Goal: Information Seeking & Learning: Learn about a topic

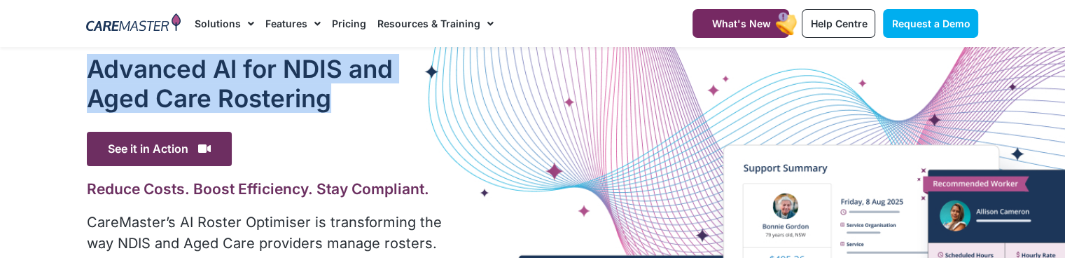
drag, startPoint x: 90, startPoint y: 76, endPoint x: 331, endPoint y: 95, distance: 241.7
click at [331, 95] on h1 "Advanced Al for NDIS and Aged Care Rostering" at bounding box center [266, 83] width 358 height 59
copy h1 "Advanced Al for NDIS and Aged Care Rostering"
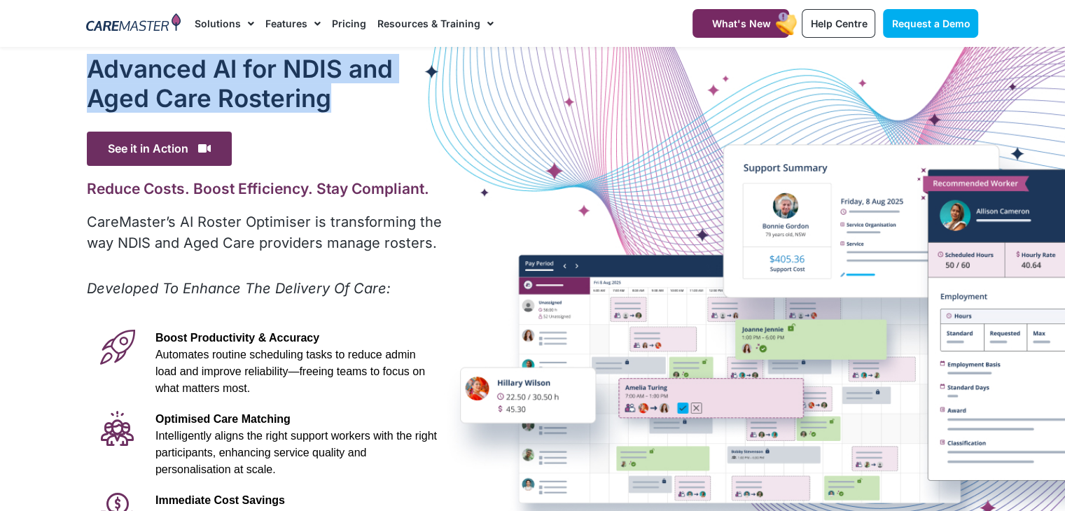
drag, startPoint x: 342, startPoint y: 104, endPoint x: 93, endPoint y: 83, distance: 249.6
click at [93, 83] on h1 "Advanced Al for NDIS and Aged Care Rostering" at bounding box center [266, 83] width 358 height 59
copy h1 "Advanced Al for NDIS and Aged Care Rostering"
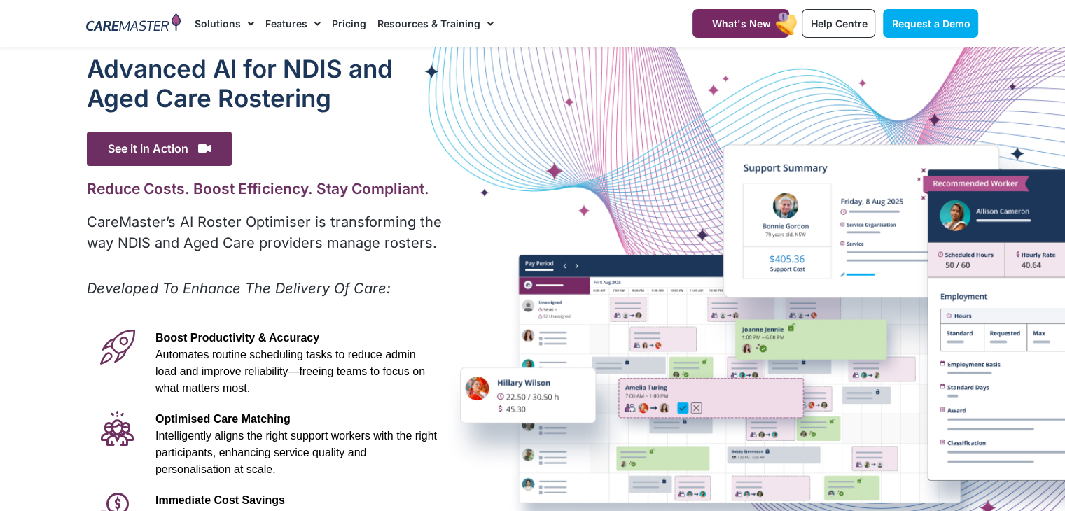
click at [272, 177] on div "Advanced Al for NDIS and Aged Care Rostering See it in Action Video Player http…" at bounding box center [266, 391] width 372 height 689
drag, startPoint x: 85, startPoint y: 194, endPoint x: 391, endPoint y: 191, distance: 306.1
click at [429, 187] on div "Advanced Al for NDIS and Aged Care Rostering See it in Action Video Player http…" at bounding box center [266, 391] width 372 height 689
copy h2 "Reduce Costs. Boost Efficiency. Stay Compliant."
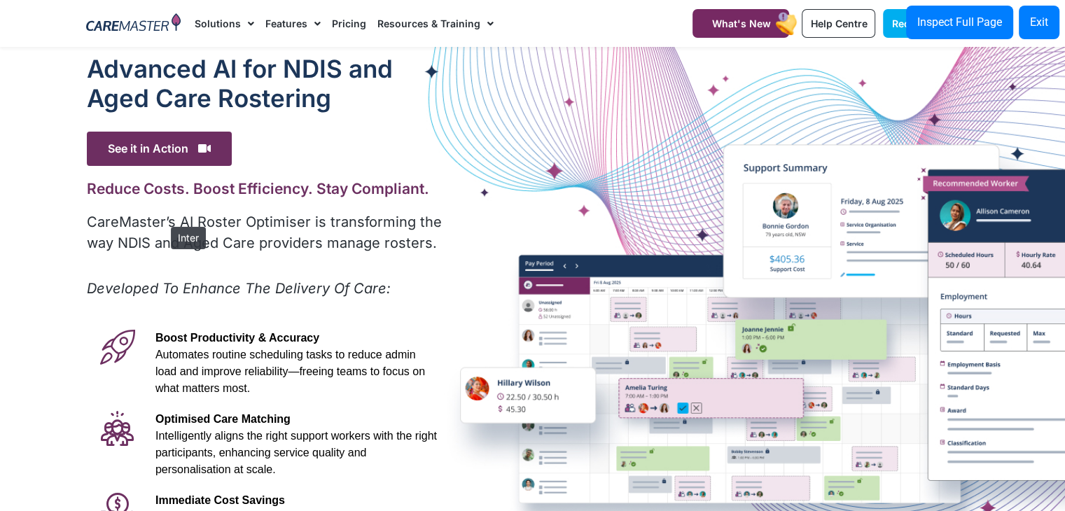
click at [164, 220] on p "CareMaster’s AI Roster Optimiser is transforming the way NDIS and Aged Care pro…" at bounding box center [266, 233] width 358 height 42
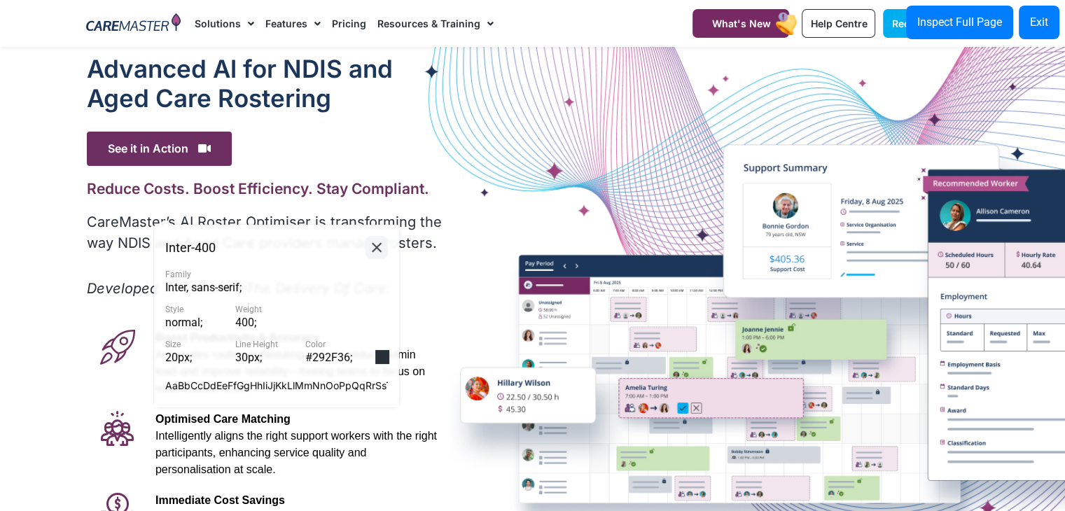
click at [367, 252] on button at bounding box center [377, 247] width 22 height 23
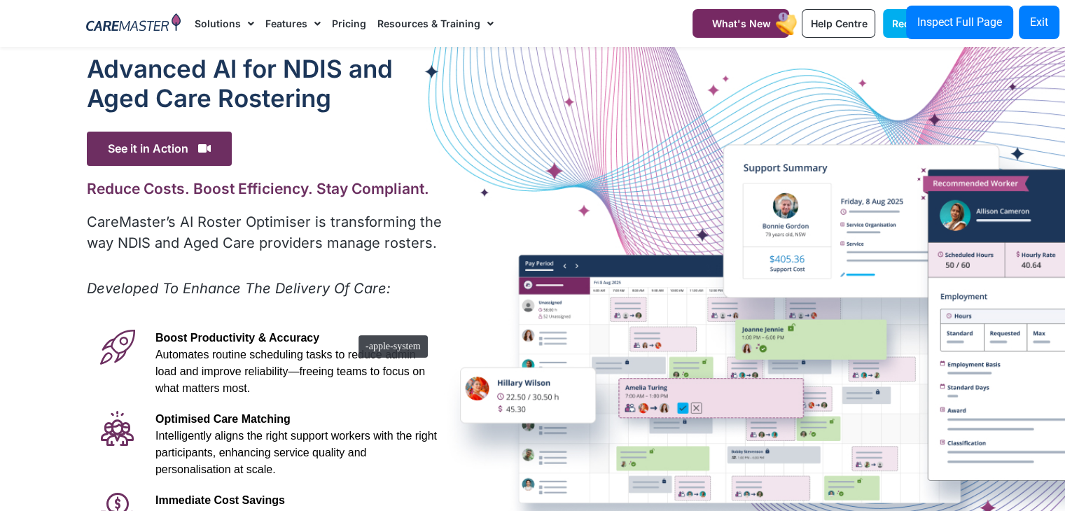
click at [349, 257] on div "Boost Productivity & Accuracy Automates routine scheduling tasks to reduce admi…" at bounding box center [296, 363] width 296 height 81
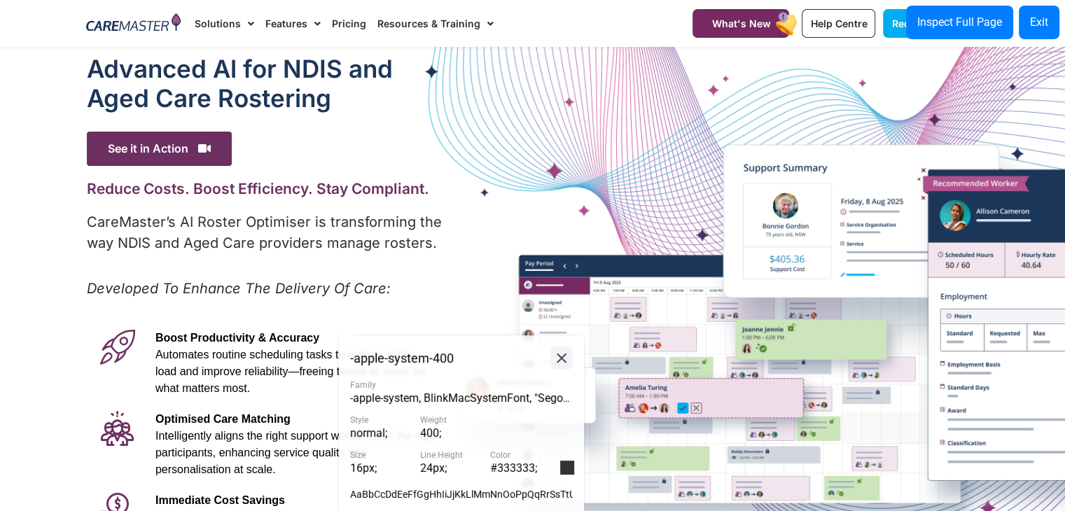
click at [562, 257] on button at bounding box center [562, 358] width 22 height 23
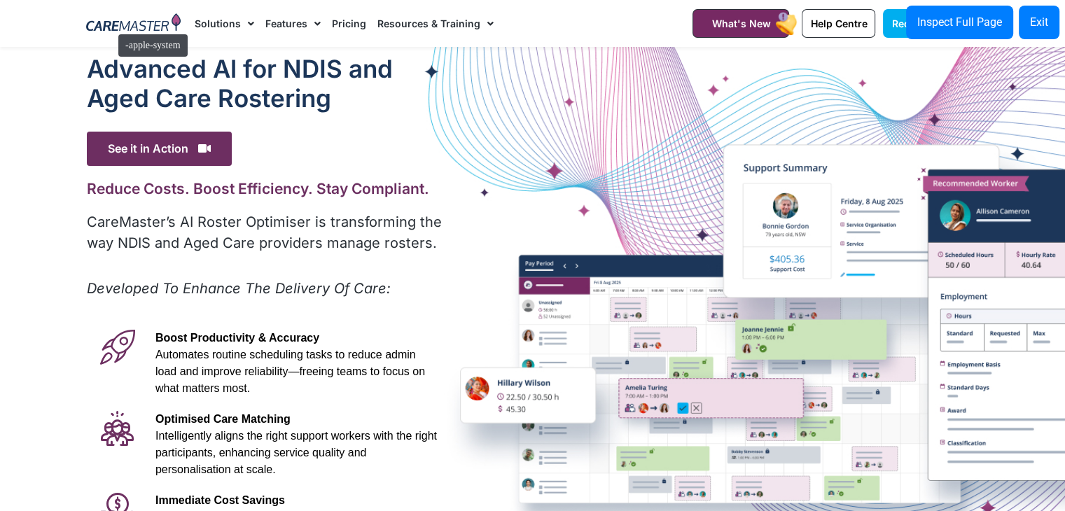
click at [110, 27] on img at bounding box center [133, 23] width 95 height 21
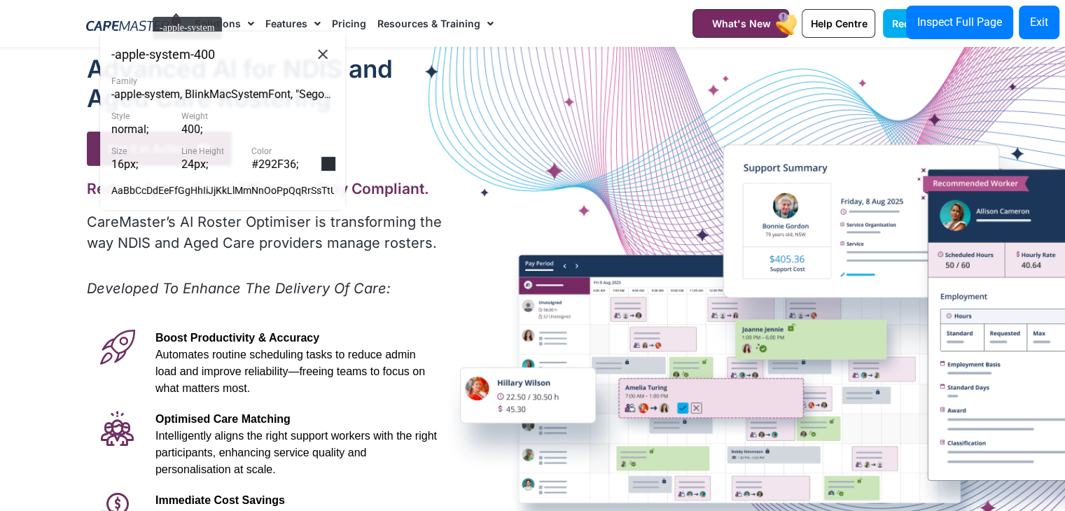
click at [146, 10] on div at bounding box center [133, 23] width 109 height 47
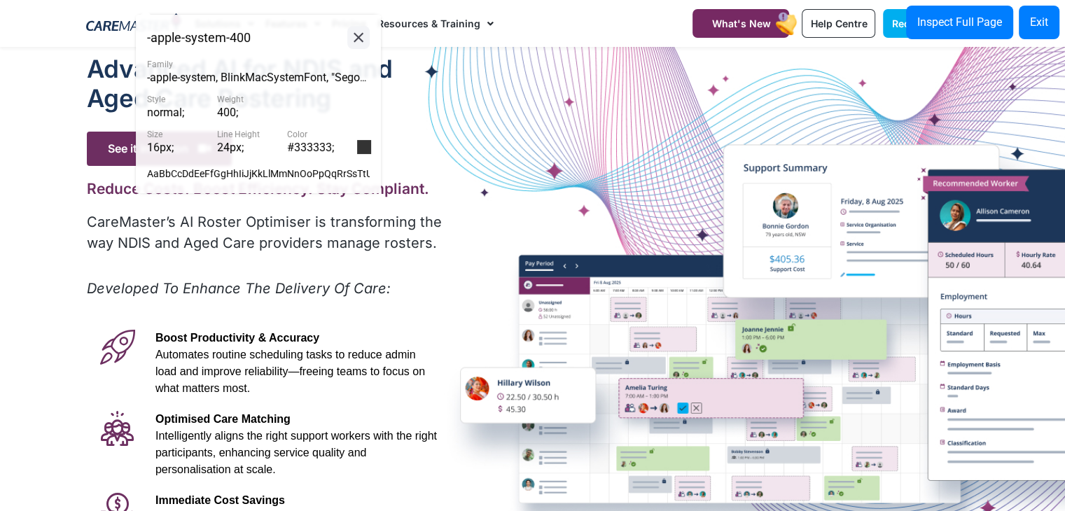
click at [364, 36] on icon at bounding box center [358, 38] width 17 height 18
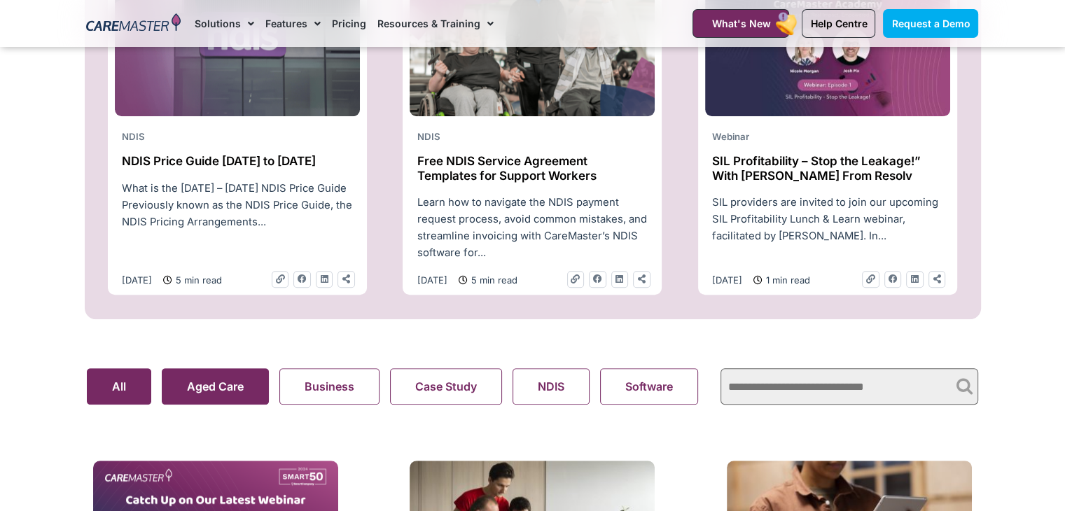
scroll to position [0, 3]
click at [237, 390] on search "Aged Care Business Case Study NDIS Software Support At Home Webinar All" at bounding box center [397, 386] width 621 height 36
click at [237, 390] on button "Aged Care" at bounding box center [212, 386] width 107 height 36
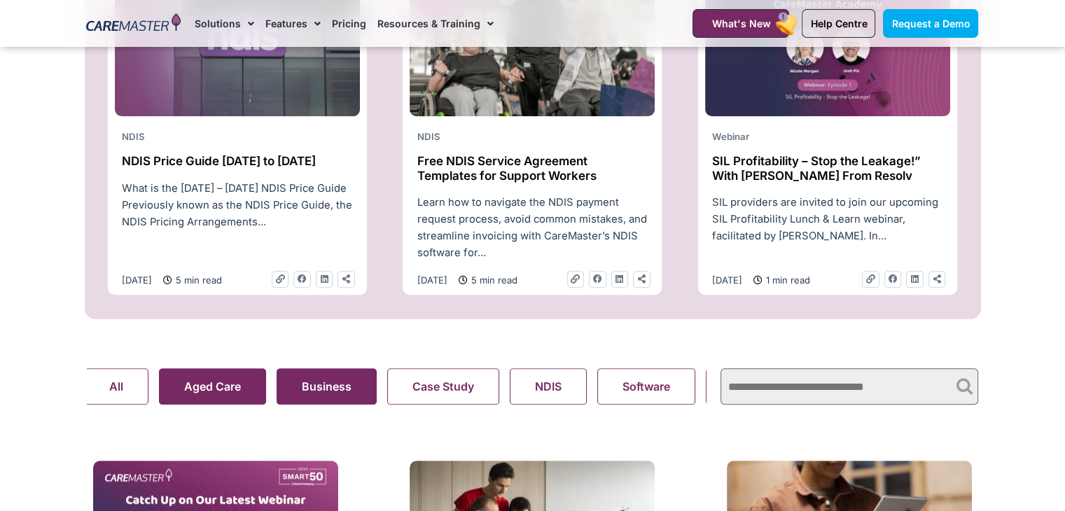
click at [325, 405] on button "Business" at bounding box center [327, 386] width 100 height 36
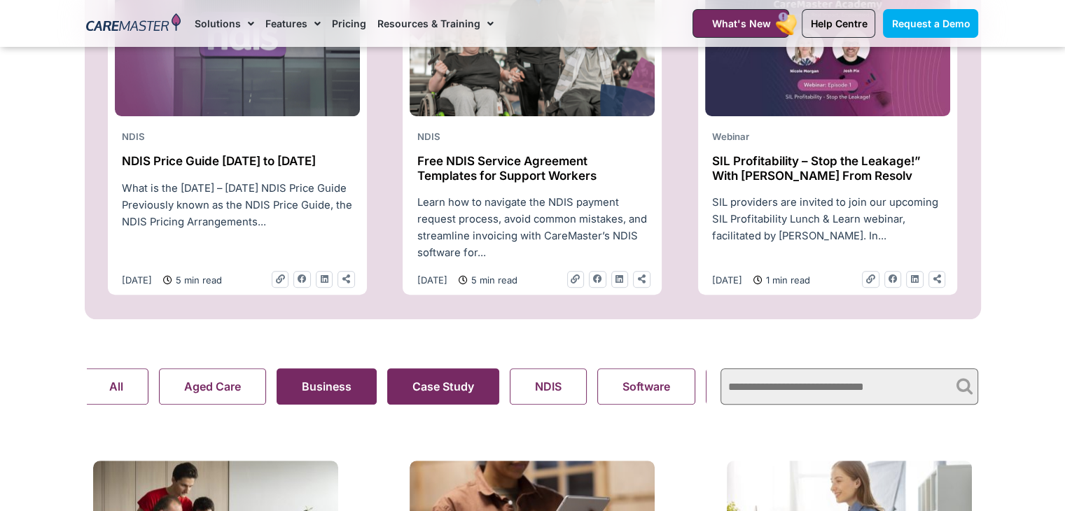
click at [462, 385] on button "Case Study" at bounding box center [443, 386] width 112 height 36
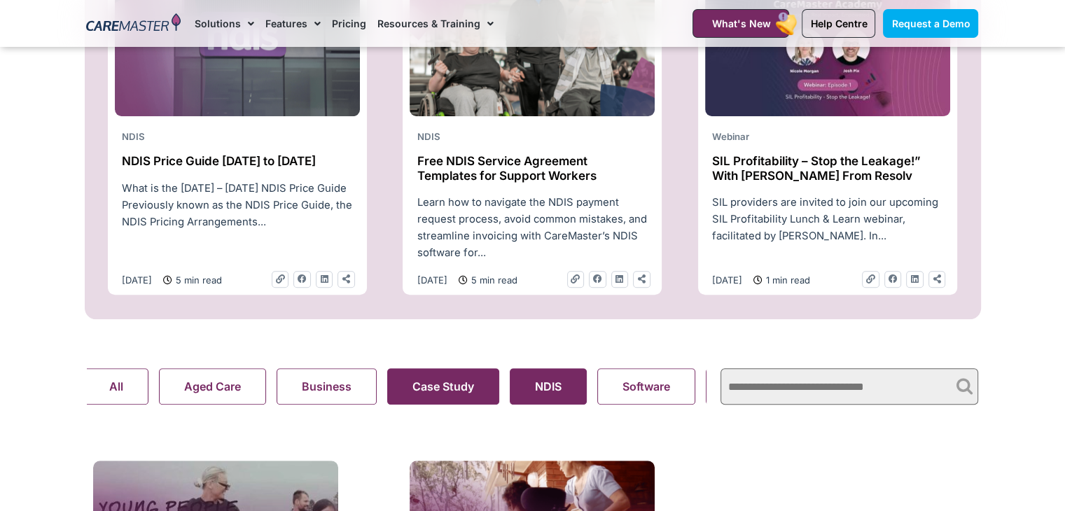
click at [549, 384] on button "NDIS" at bounding box center [548, 386] width 77 height 36
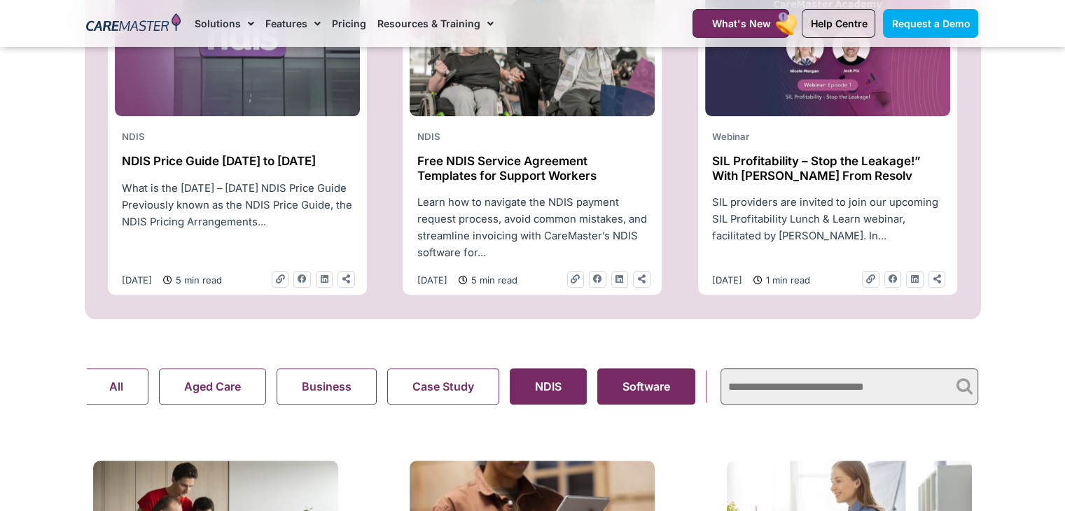
click at [616, 399] on button "Software" at bounding box center [646, 386] width 98 height 36
click at [546, 390] on search "Aged Care Business Case Study NDIS Software Support At Home Webinar All" at bounding box center [397, 386] width 621 height 36
click at [541, 390] on search "Aged Care Business Case Study NDIS Software Support At Home Webinar All" at bounding box center [397, 386] width 621 height 36
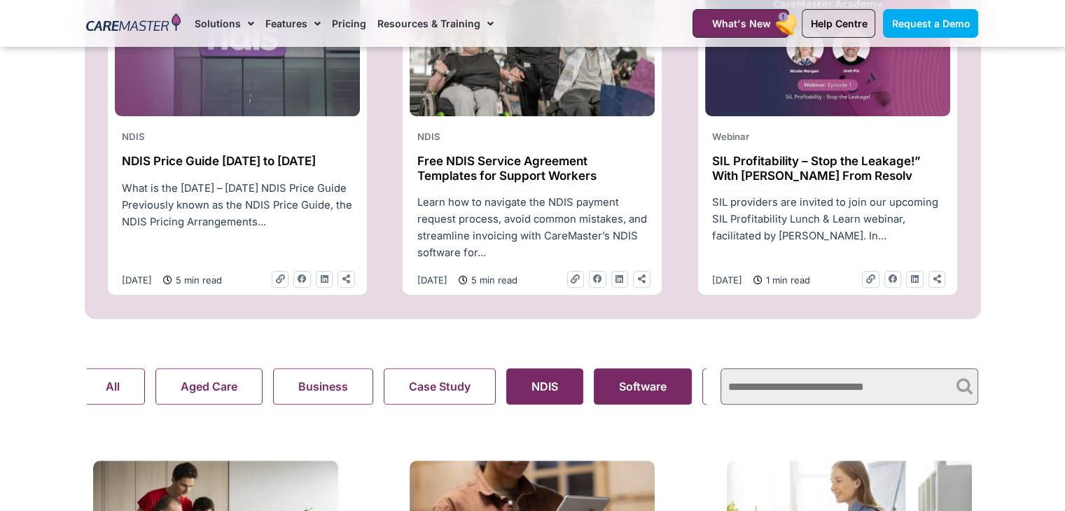
click at [541, 390] on button "NDIS" at bounding box center [544, 386] width 77 height 36
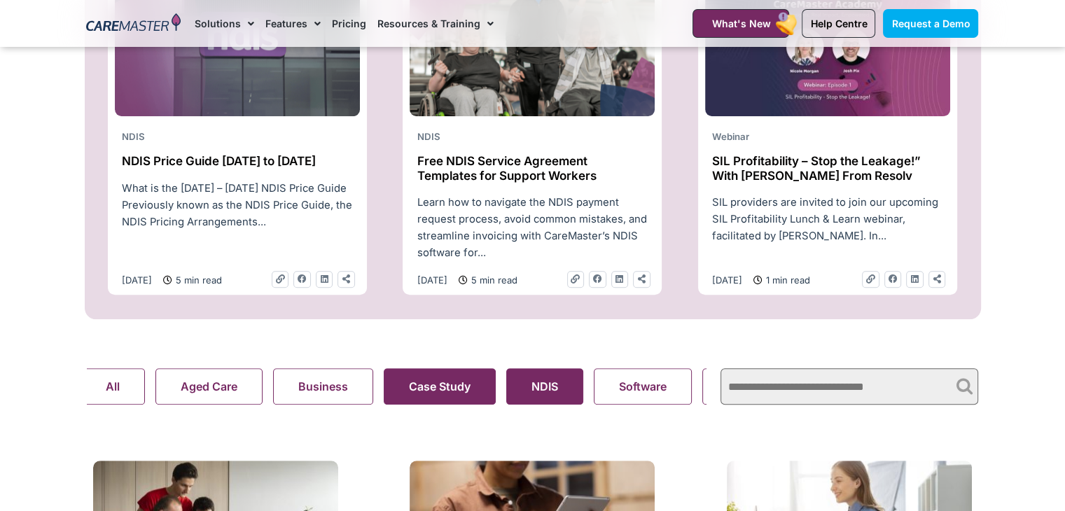
click at [420, 385] on button "Case Study" at bounding box center [440, 386] width 112 height 36
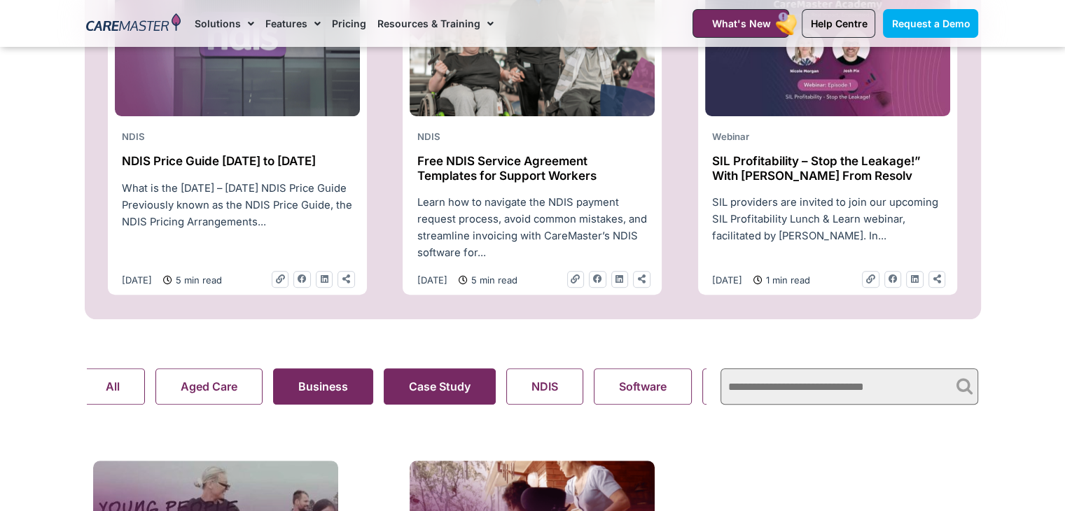
click at [320, 395] on button "Business" at bounding box center [323, 386] width 100 height 36
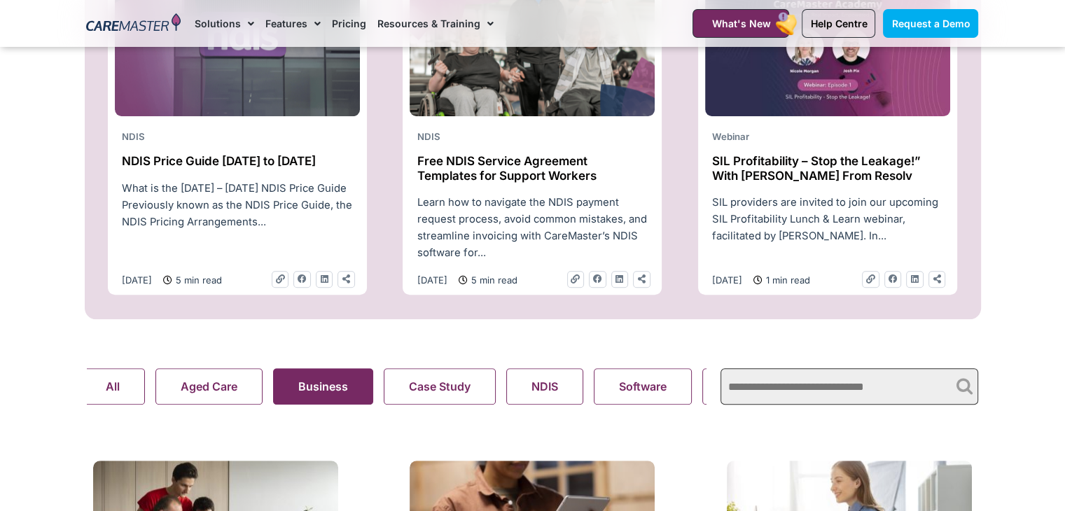
click at [774, 398] on input "text" at bounding box center [850, 386] width 258 height 36
type input "**"
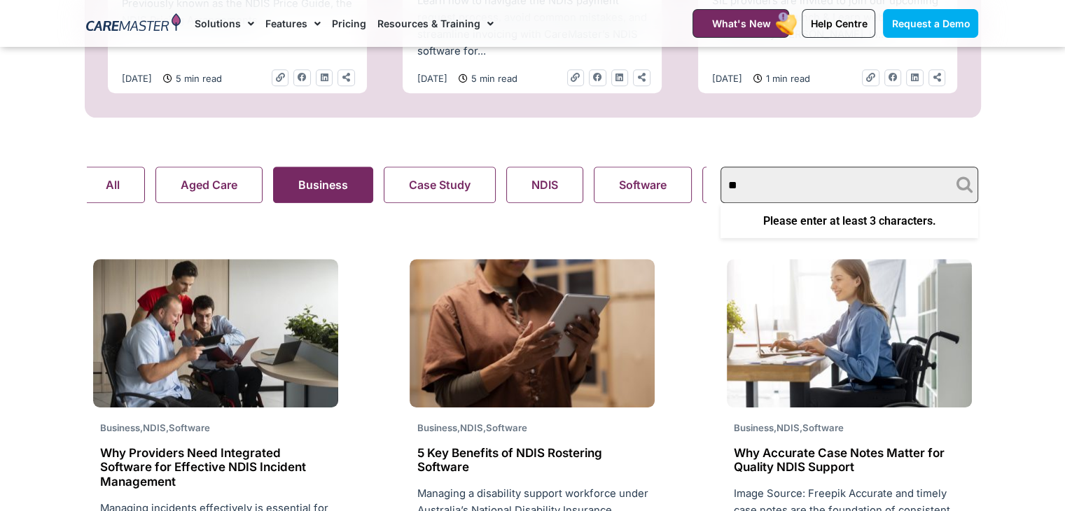
scroll to position [914, 0]
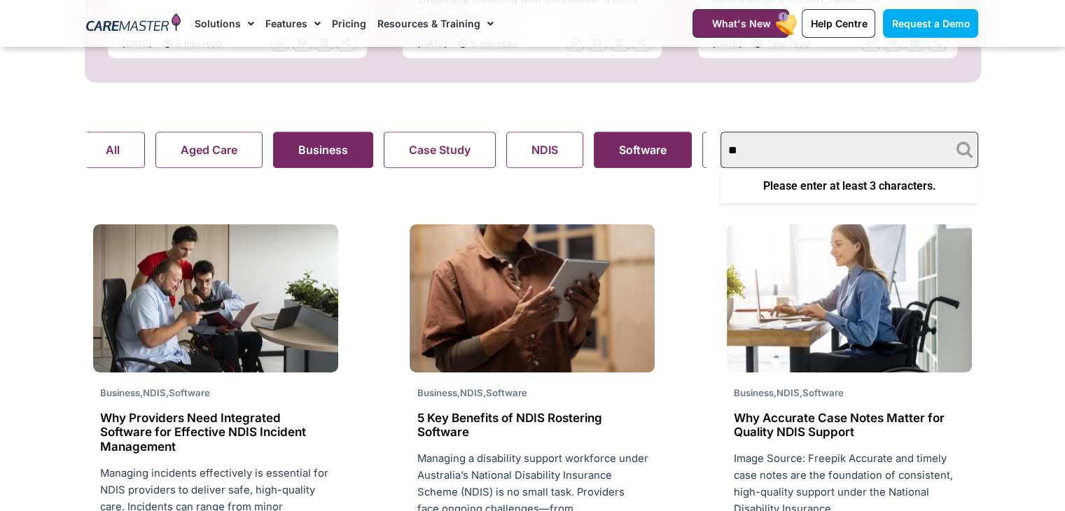
drag, startPoint x: 751, startPoint y: 154, endPoint x: 608, endPoint y: 151, distance: 142.9
click at [608, 151] on div "Aged Care Business Case Study NDIS Software Support At Home Webinar All Search …" at bounding box center [533, 150] width 906 height 50
type input "***"
drag, startPoint x: 776, startPoint y: 165, endPoint x: 646, endPoint y: 160, distance: 130.4
click at [646, 160] on div "Aged Care Business Case Study NDIS Software Support At Home Webinar All Search …" at bounding box center [533, 150] width 906 height 50
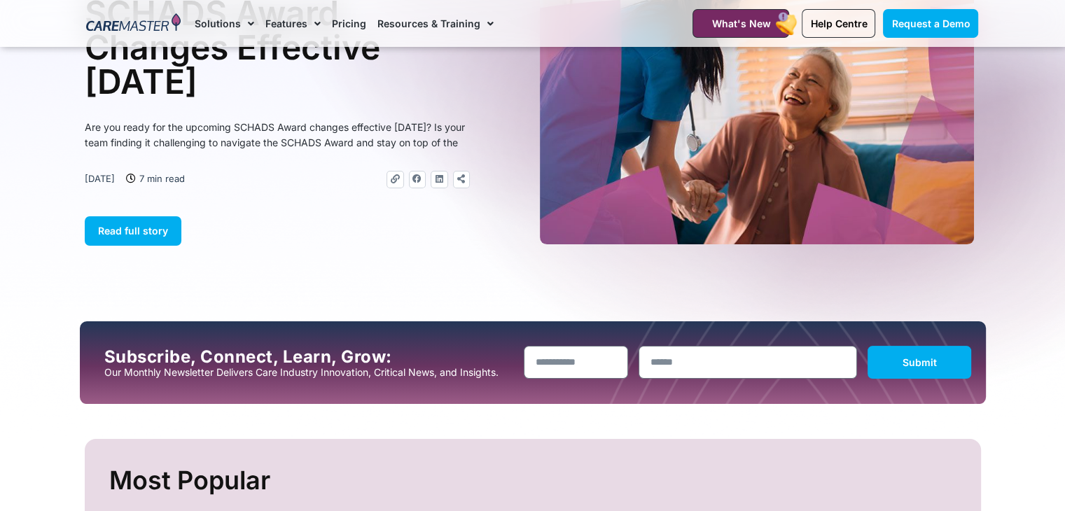
scroll to position [0, 0]
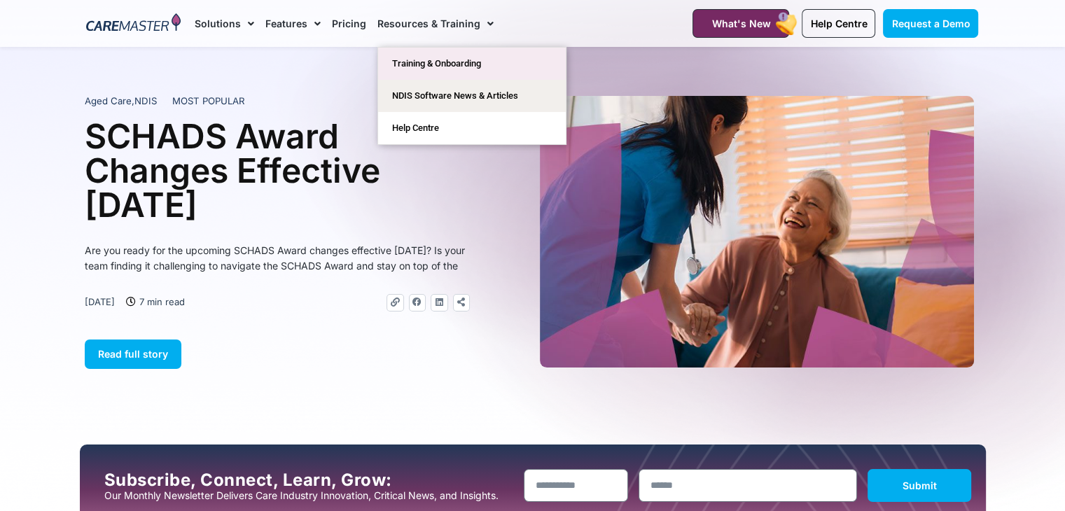
type input "***"
click at [473, 57] on link "Training & Onboarding" at bounding box center [472, 64] width 188 height 32
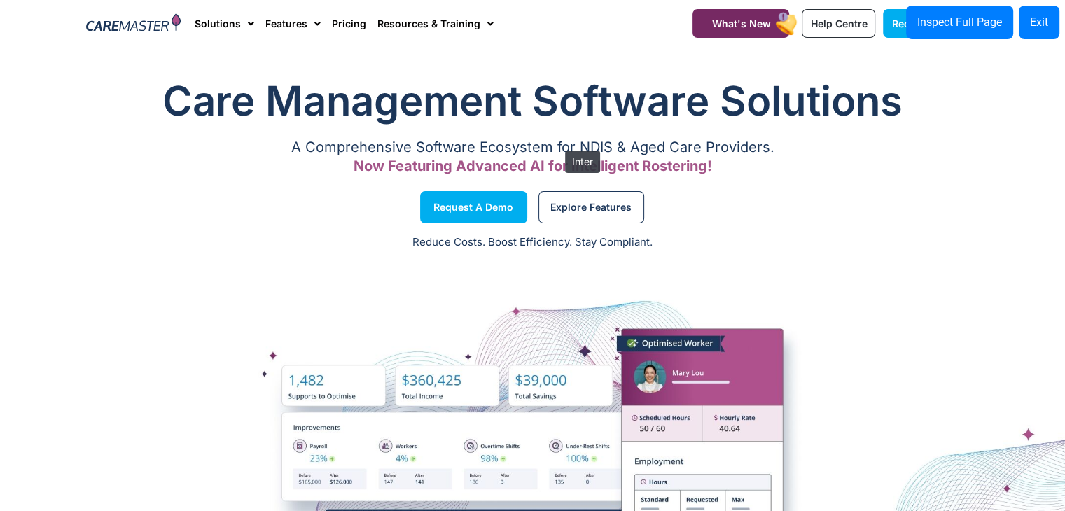
click at [558, 144] on p "A Comprehensive Software Ecosystem for NDIS & Aged Care Providers." at bounding box center [533, 147] width 892 height 9
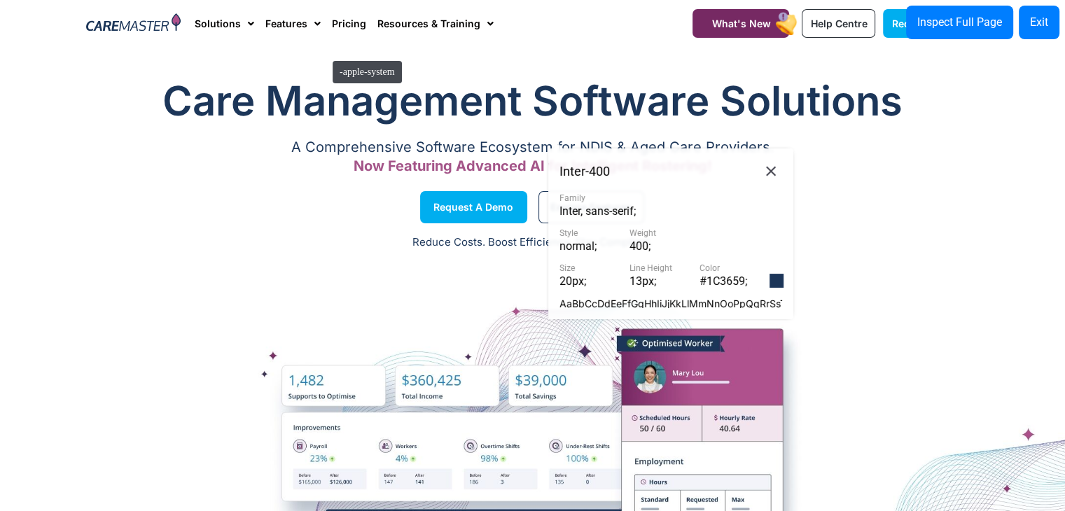
click at [326, 54] on div "Care Management Software Solutions A Comprehensive Software Ecosystem for NDIS …" at bounding box center [532, 346] width 1065 height 809
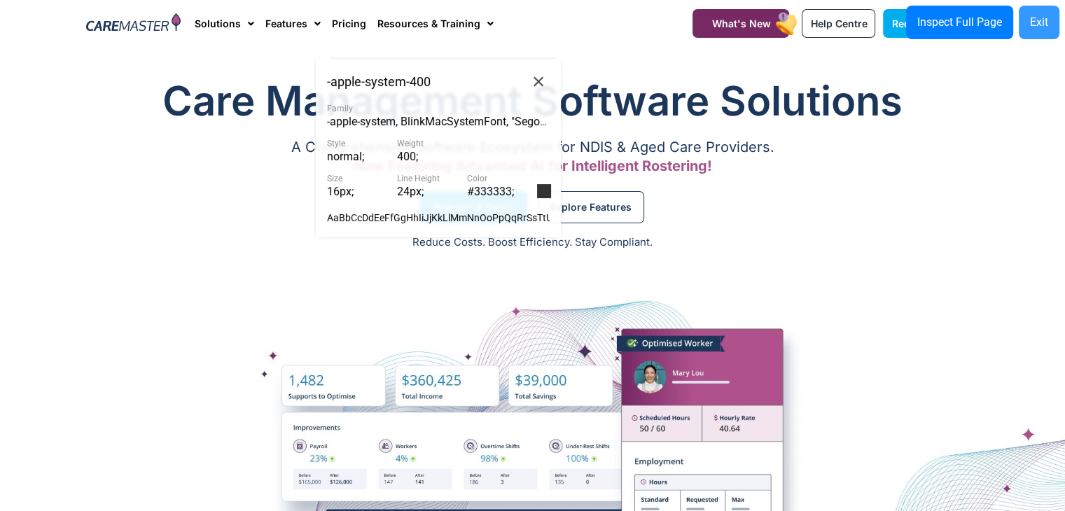
click at [1024, 29] on button "Exit" at bounding box center [1039, 23] width 41 height 34
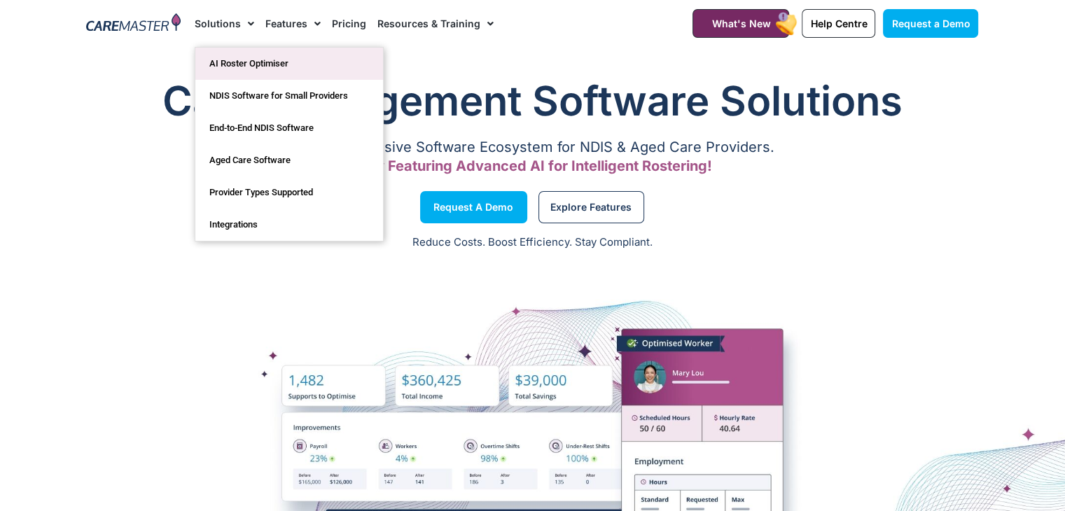
click at [216, 57] on link "AI Roster Optimiser" at bounding box center [289, 64] width 188 height 32
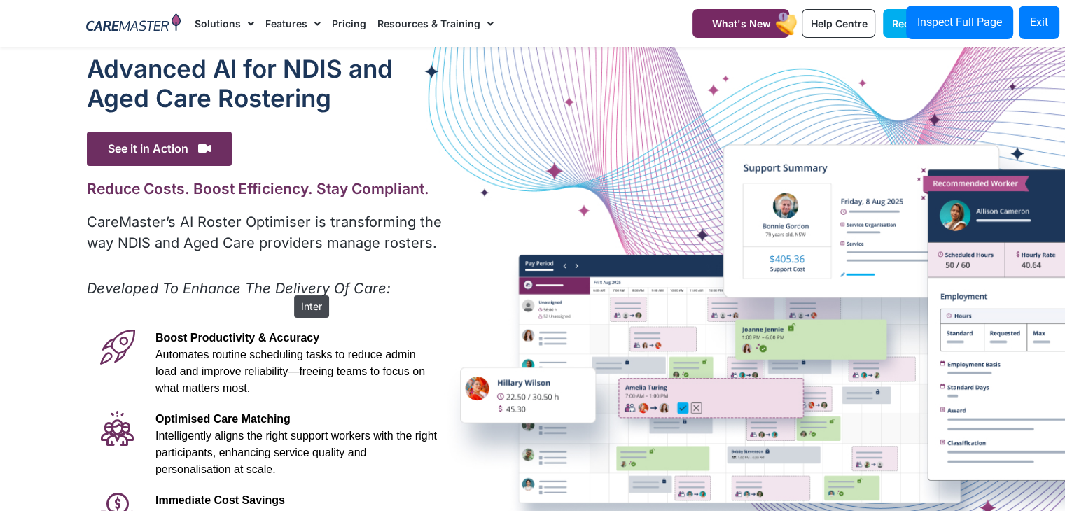
click at [287, 289] on em "Developed To Enhance The Delivery Of Care:" at bounding box center [239, 288] width 304 height 17
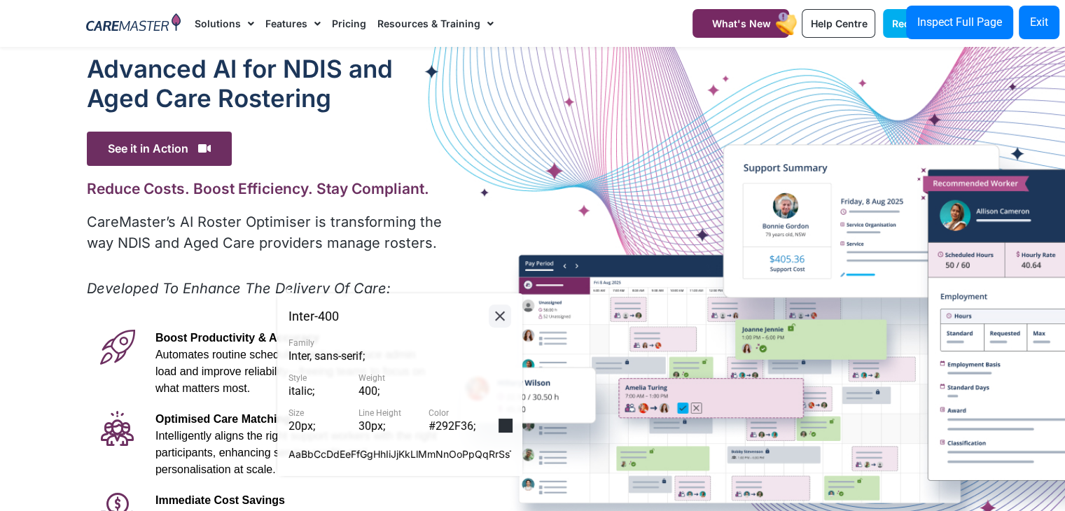
click at [504, 305] on button at bounding box center [500, 316] width 22 height 23
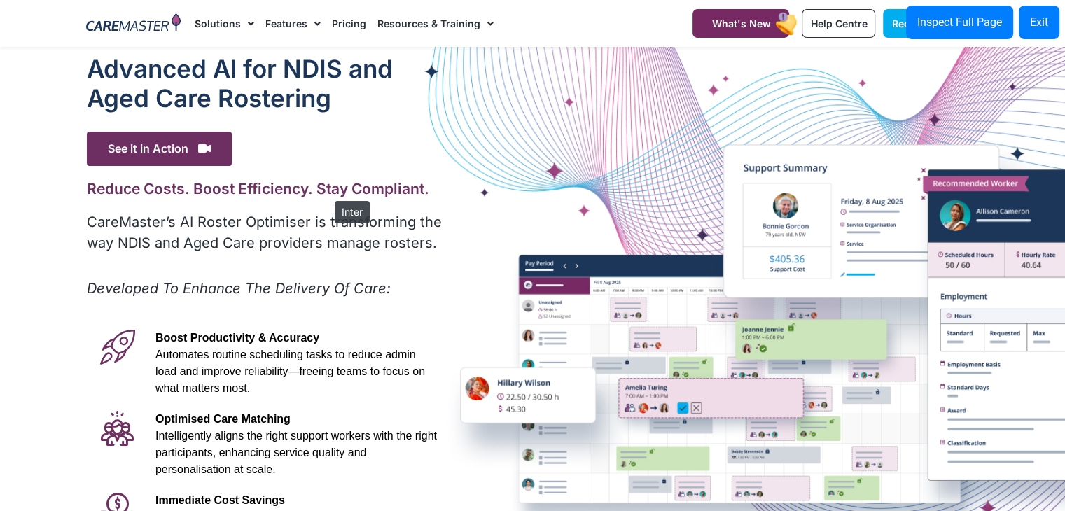
click at [328, 193] on h2 "Reduce Costs. Boost Efficiency. Stay Compliant." at bounding box center [266, 189] width 358 height 18
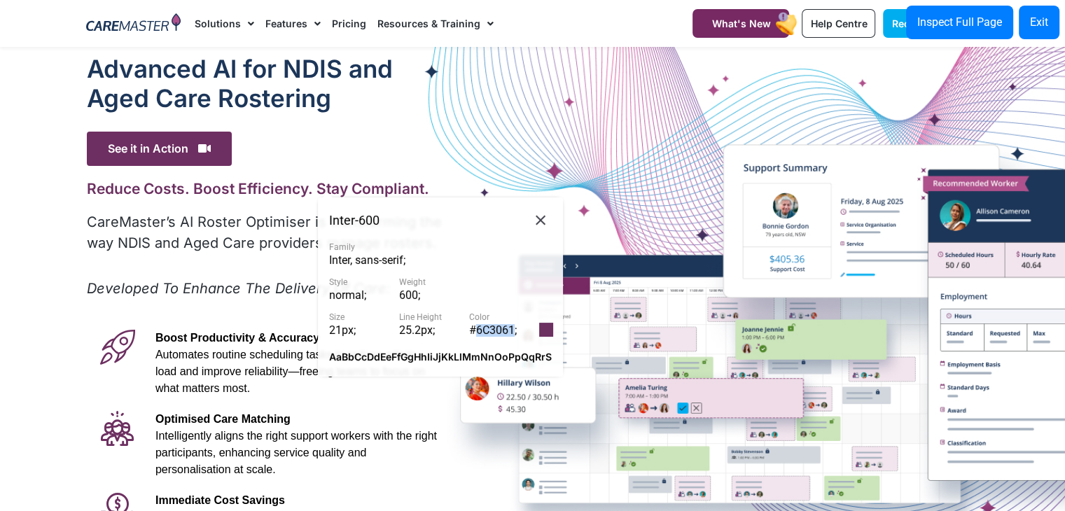
drag, startPoint x: 513, startPoint y: 335, endPoint x: 473, endPoint y: 329, distance: 39.7
click at [473, 329] on span "#6C3061 ;" at bounding box center [493, 330] width 48 height 13
copy span "6C3061"
drag, startPoint x: 499, startPoint y: 320, endPoint x: 521, endPoint y: 326, distance: 22.4
click at [521, 326] on div "Size 21px ; Line Height 25.2px ; Color #6C3061 ;" at bounding box center [440, 325] width 223 height 24
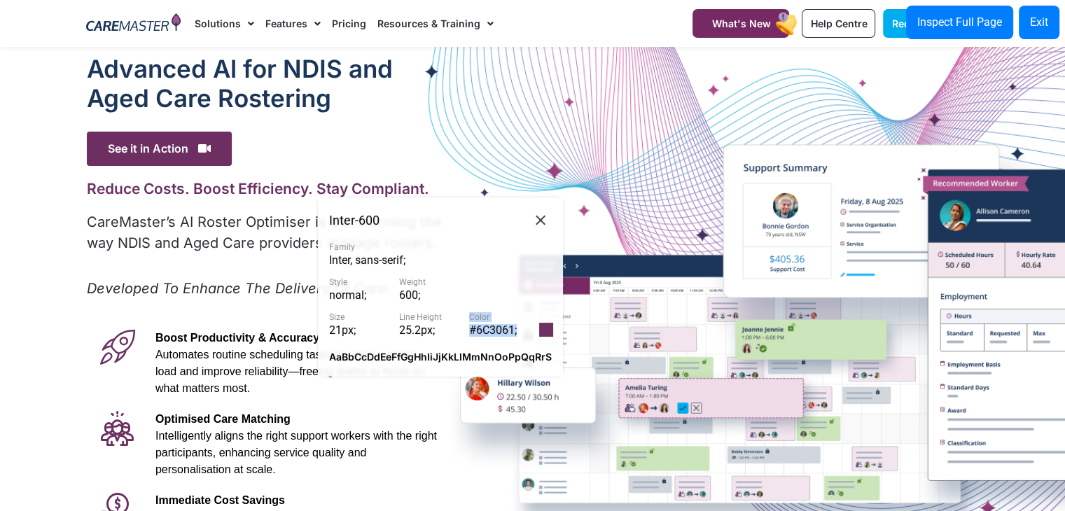
copy div "Color #6C3061 ;"
click at [534, 228] on icon at bounding box center [540, 221] width 17 height 18
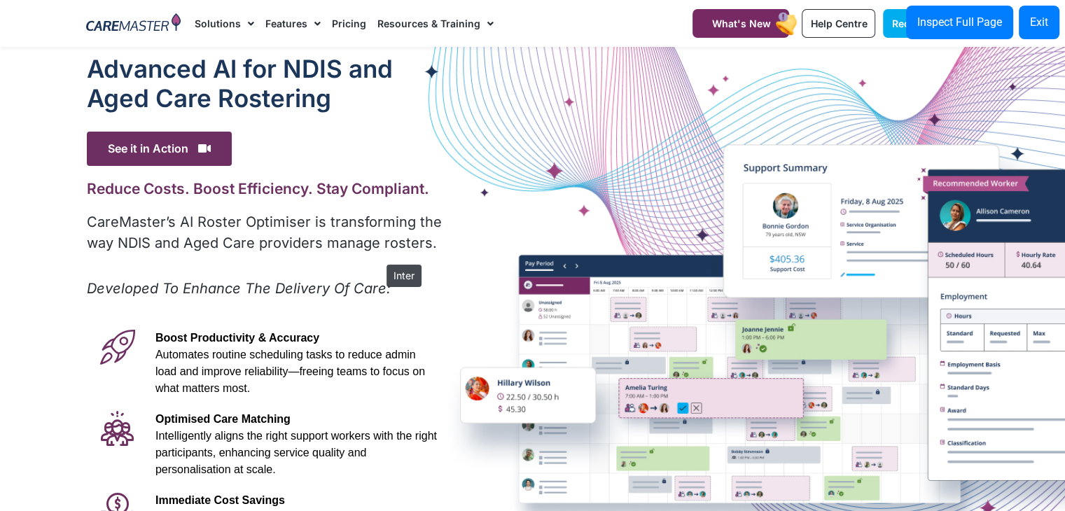
click at [380, 258] on div "CareMaster’s AI Roster Optimiser is transforming the way NDIS and Aged Care pro…" at bounding box center [266, 238] width 358 height 52
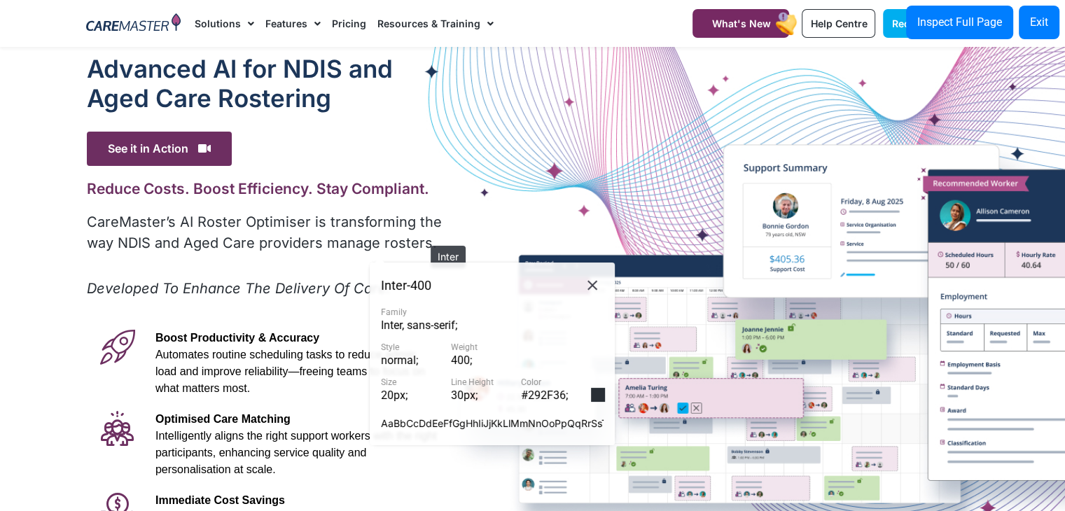
click at [424, 239] on p "CareMaster’s AI Roster Optimiser is transforming the way NDIS and Aged Care pro…" at bounding box center [266, 233] width 358 height 42
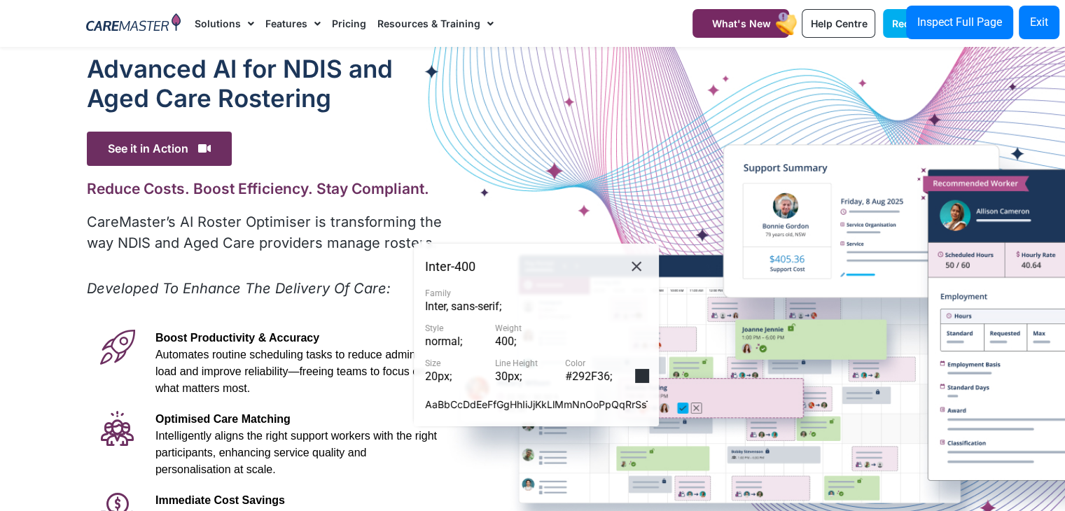
click at [437, 244] on div "Inter - 400 Family Inter, sans-serif ; Style normal ; Weight 400 ; Size 20px ; …" at bounding box center [536, 335] width 245 height 183
click at [642, 266] on icon at bounding box center [636, 267] width 17 height 18
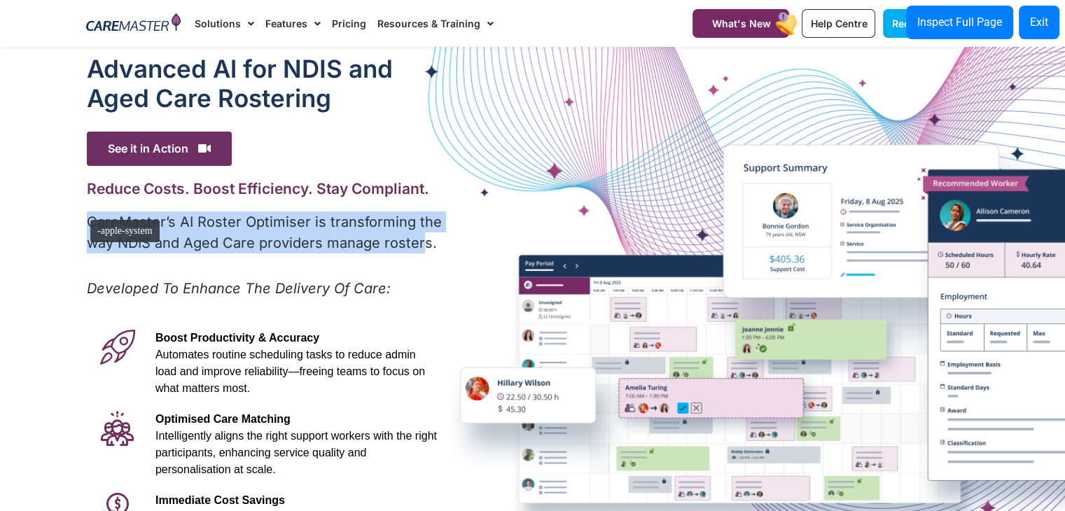
drag, startPoint x: 415, startPoint y: 241, endPoint x: 83, endPoint y: 213, distance: 332.5
click at [83, 213] on div "Advanced Al for NDIS and Aged Care Rostering See it in Action Video Player [URL…" at bounding box center [266, 391] width 372 height 689
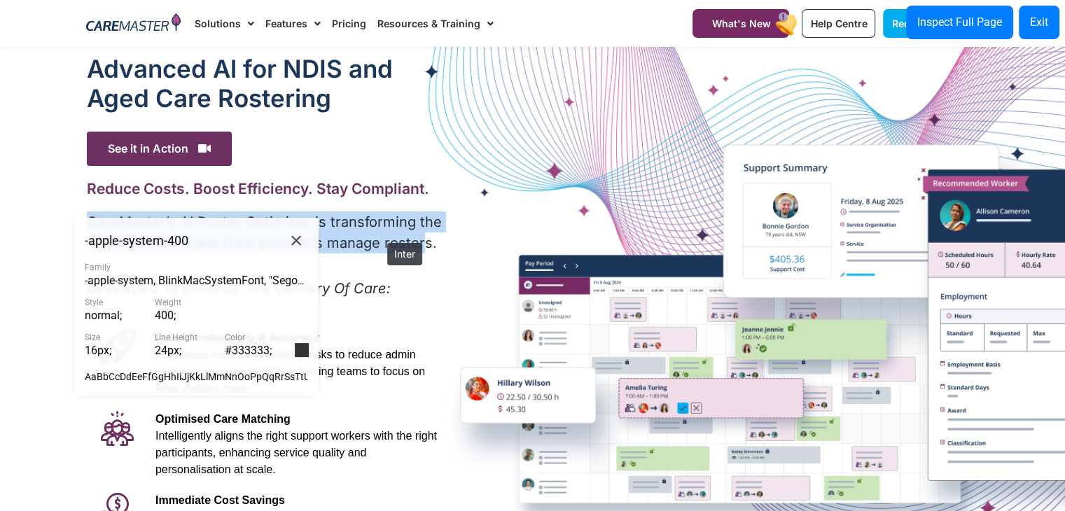
copy p "CareMaster’s AI Roster Optimiser is transforming the way NDIS and Aged Care pro…"
click at [289, 234] on icon at bounding box center [296, 241] width 17 height 18
